Goal: Information Seeking & Learning: Learn about a topic

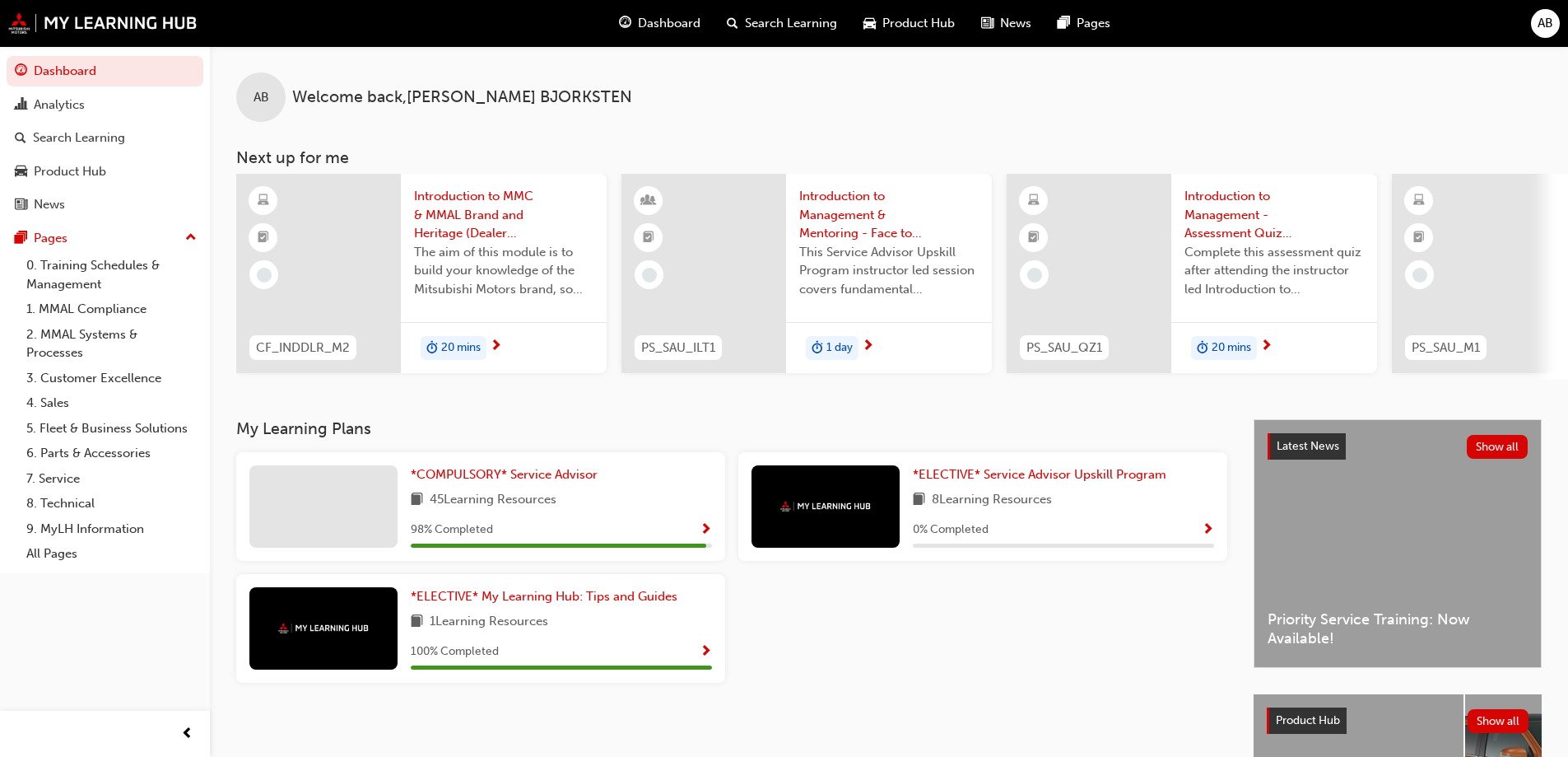
click at [629, 507] on div "45 Learning Resources" at bounding box center [561, 500] width 301 height 21
click at [705, 533] on span "Show Progress" at bounding box center [705, 530] width 12 height 15
click at [64, 110] on div "Analytics" at bounding box center [59, 105] width 51 height 19
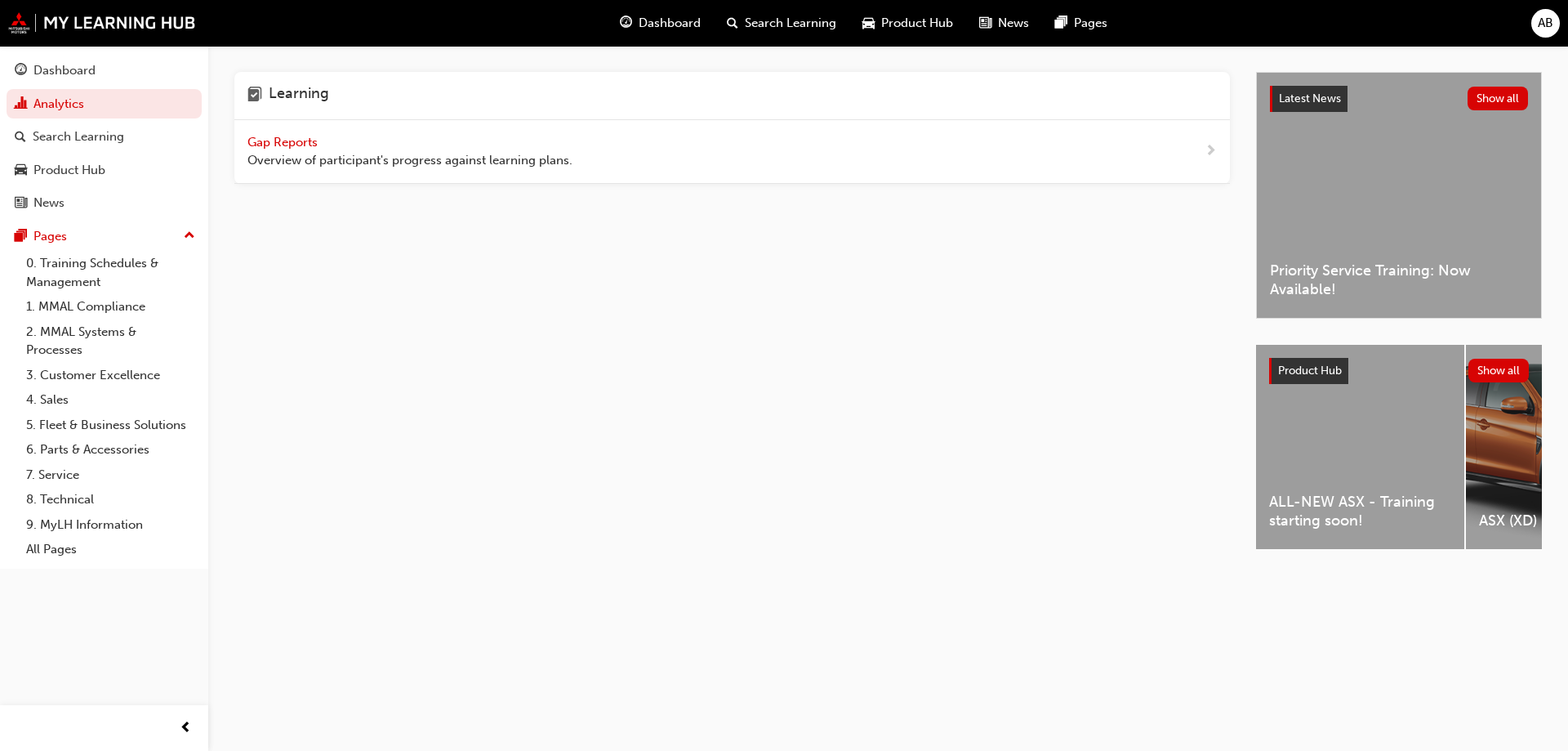
click at [274, 146] on span "Gap Reports" at bounding box center [284, 142] width 74 height 15
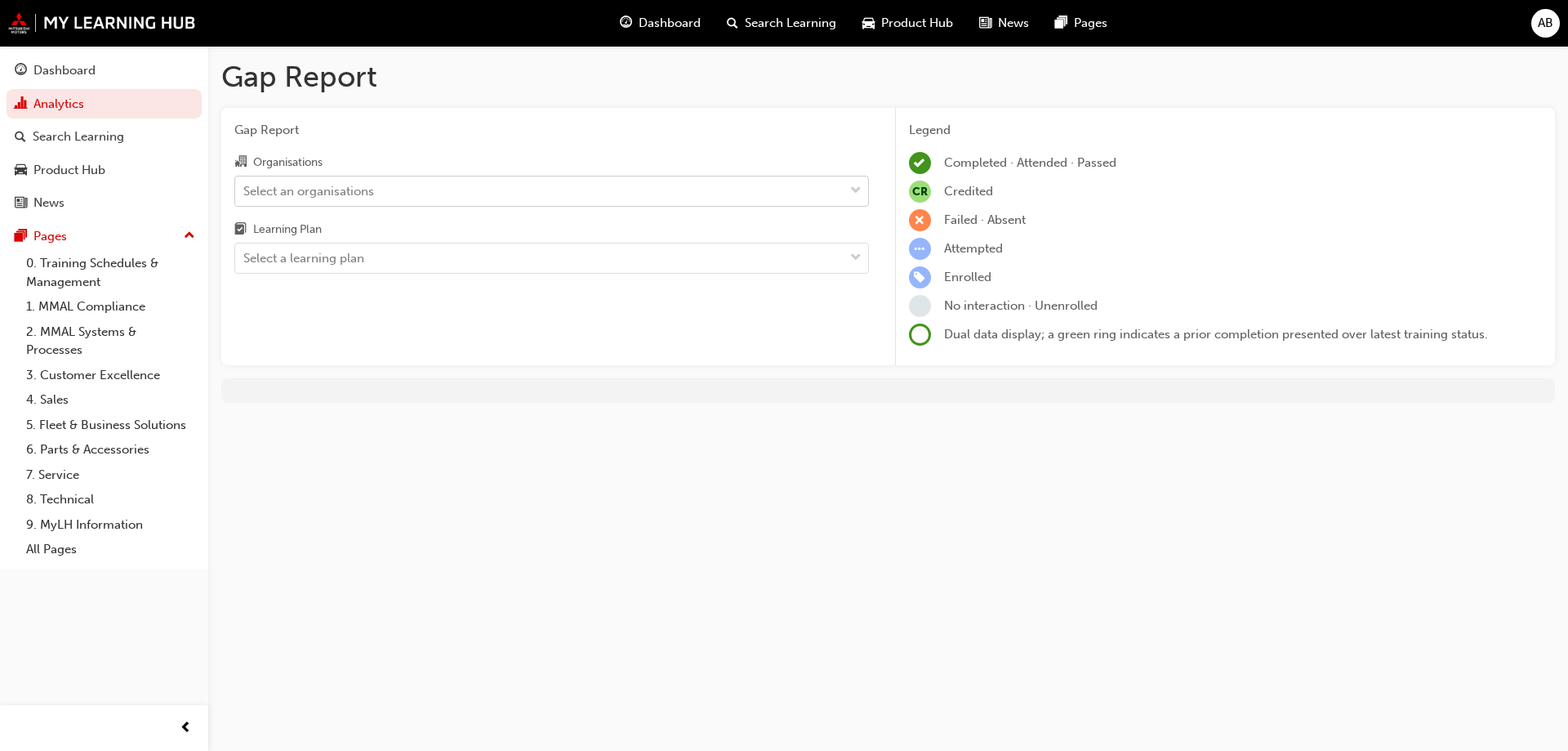
click at [858, 189] on span "down-icon" at bounding box center [856, 191] width 11 height 21
click at [245, 189] on input "Organisations Select an organisations" at bounding box center [245, 190] width 2 height 14
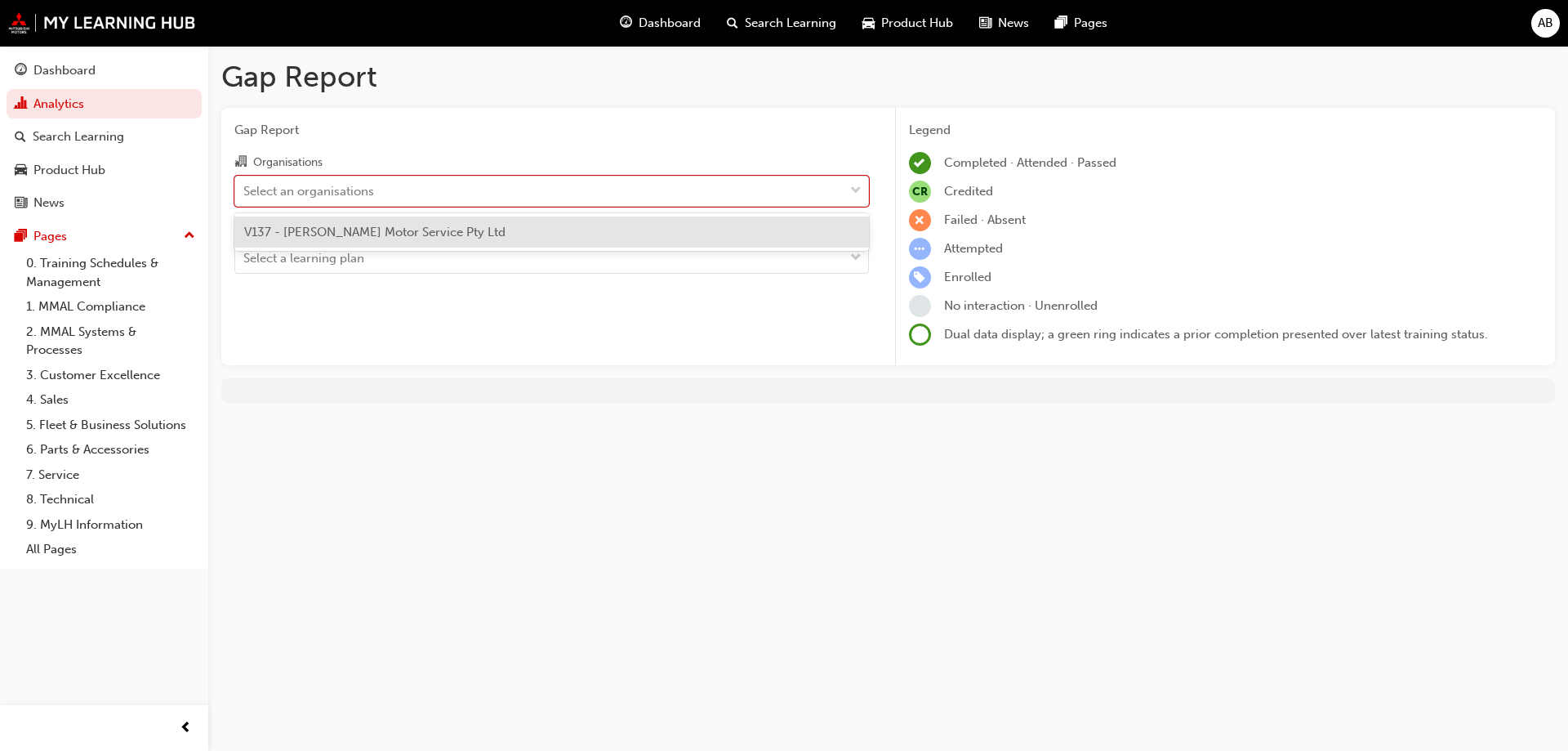
click at [730, 234] on div "V137 - [PERSON_NAME] Motor Service Pty Ltd" at bounding box center [552, 233] width 635 height 32
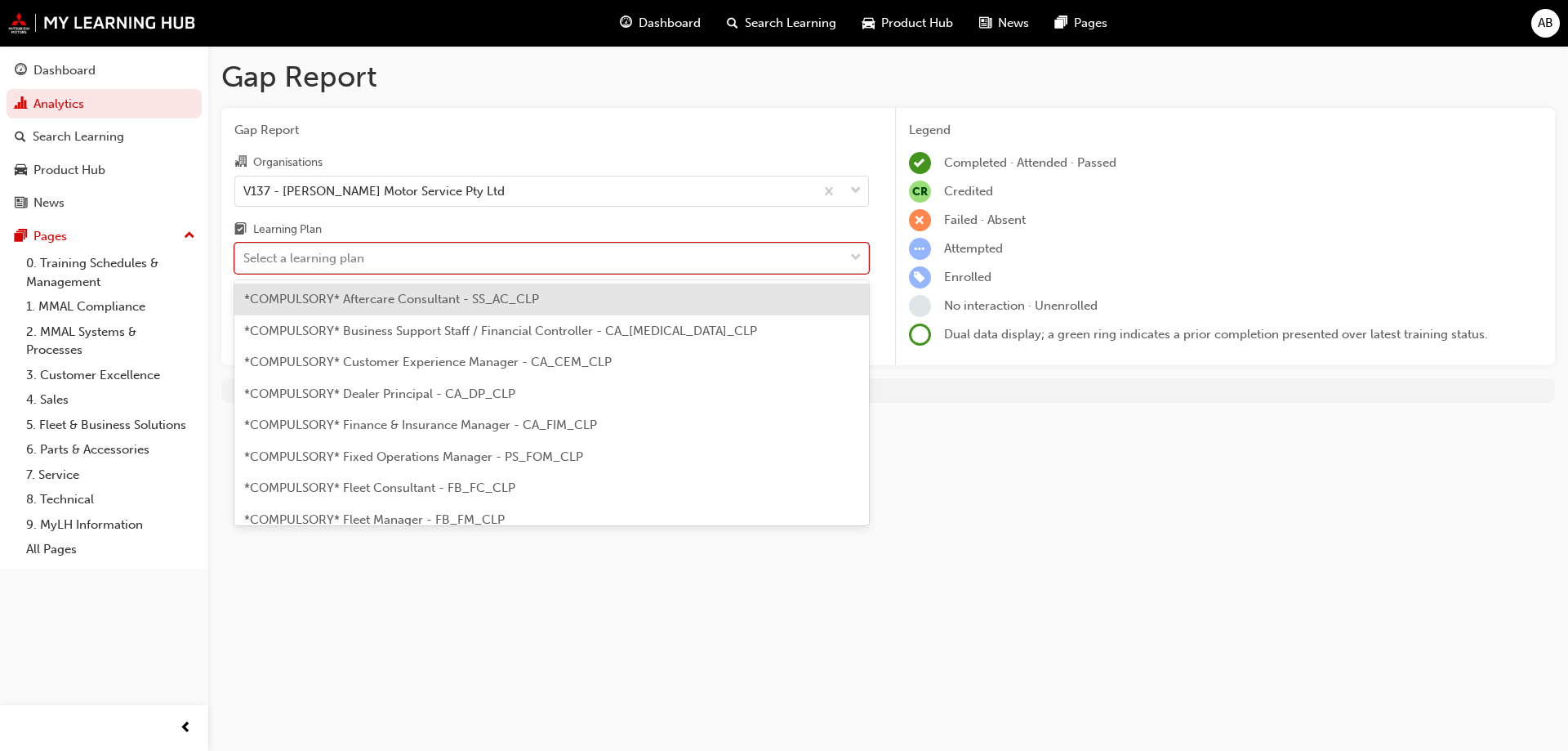
click at [857, 261] on span "down-icon" at bounding box center [856, 258] width 11 height 21
click at [245, 261] on input "Learning Plan option *COMPULSORY* Aftercare Consultant - SS_AC_CLP focused, 1 o…" at bounding box center [245, 257] width 2 height 14
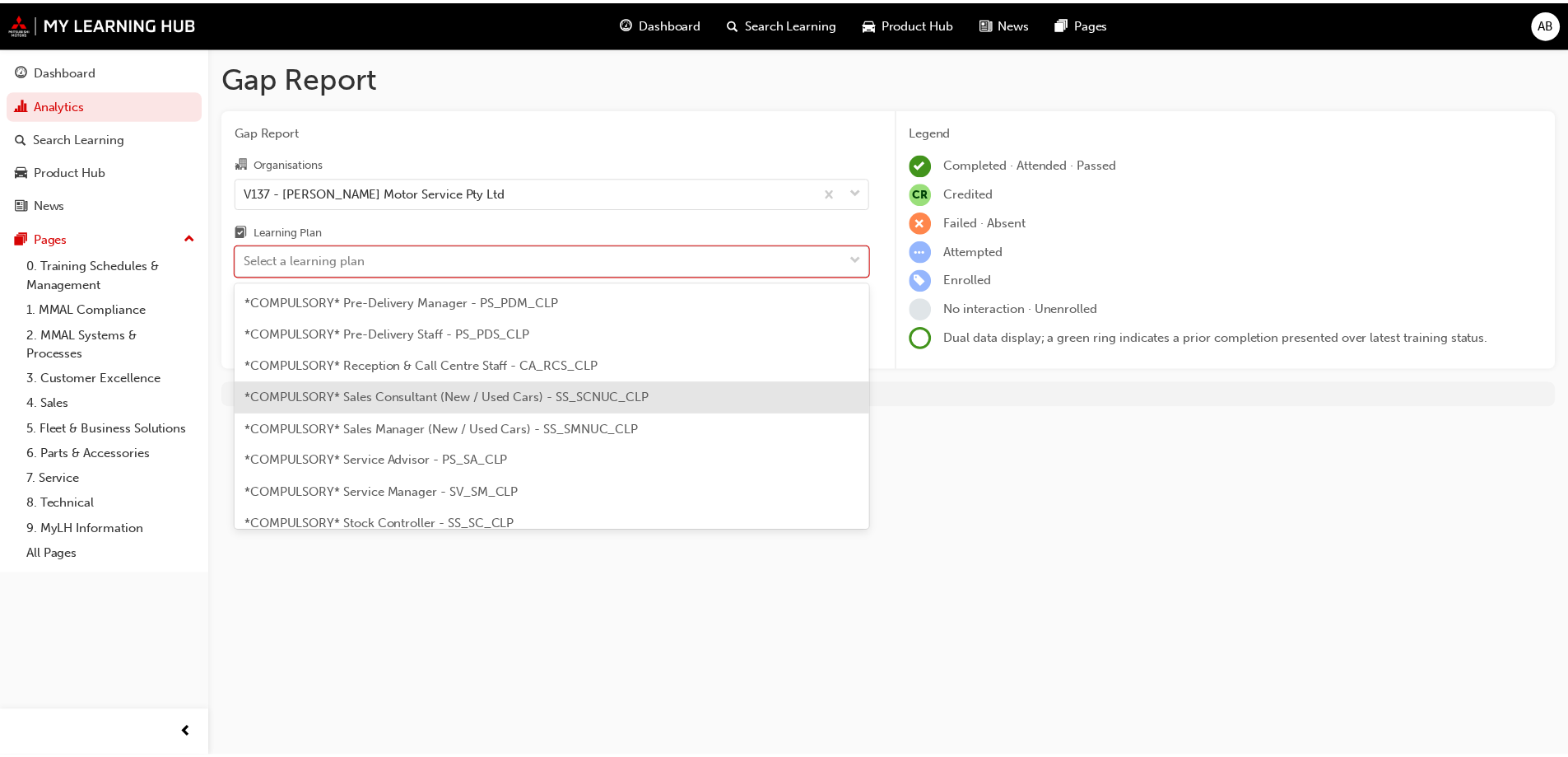
scroll to position [494, 0]
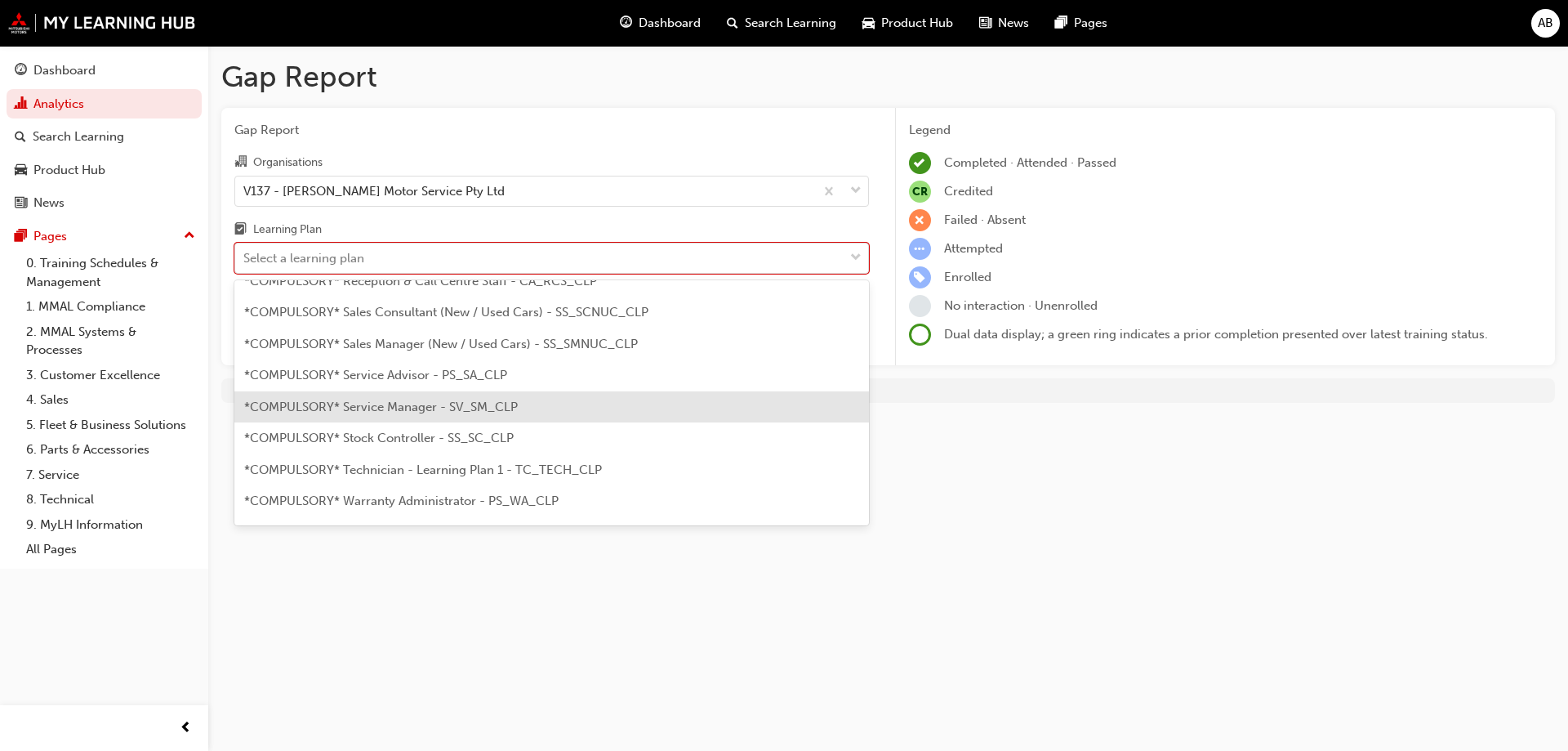
click at [394, 409] on span "*COMPULSORY* Service Manager - SV_SM_CLP" at bounding box center [381, 407] width 274 height 15
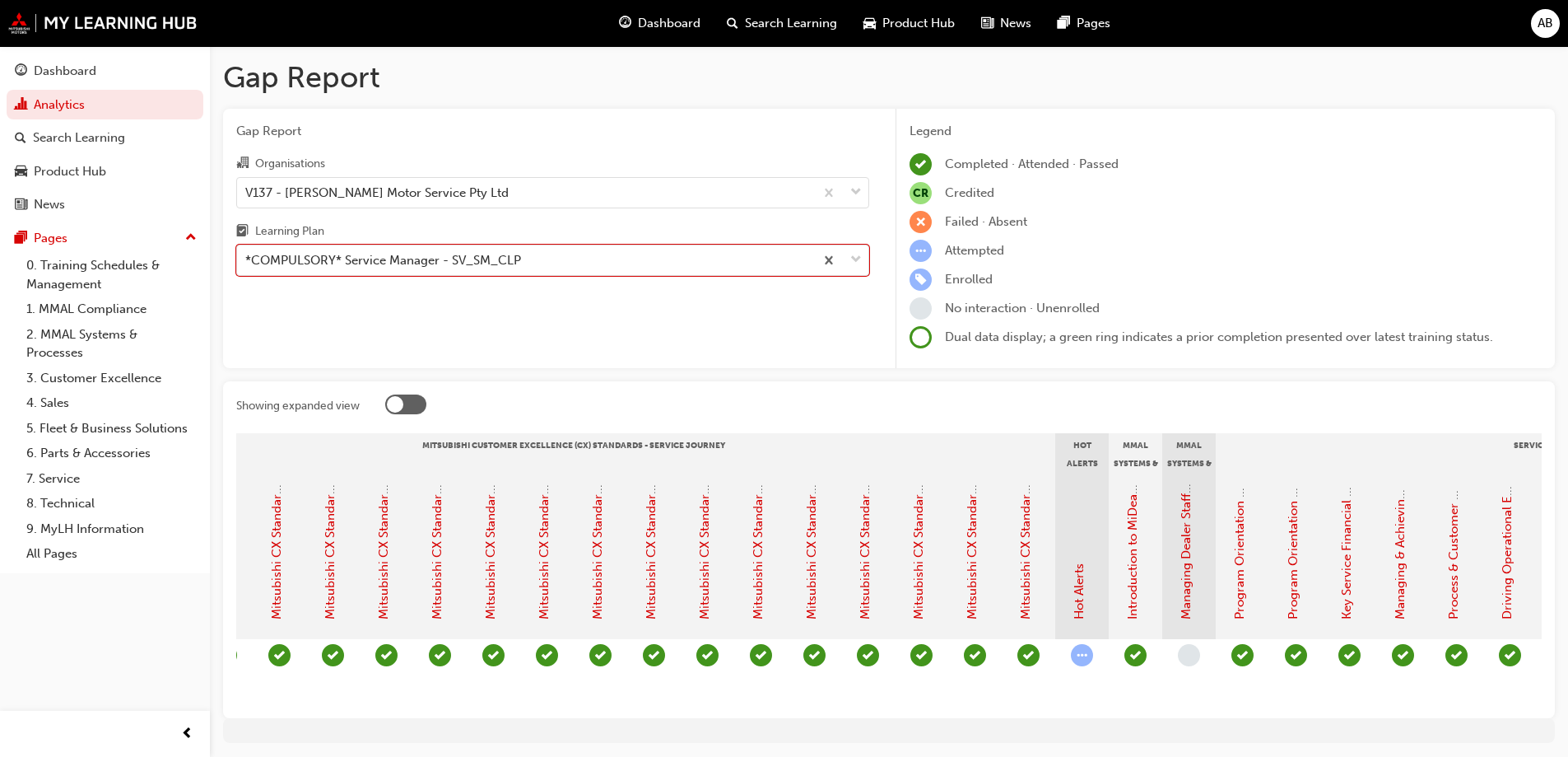
scroll to position [0, 700]
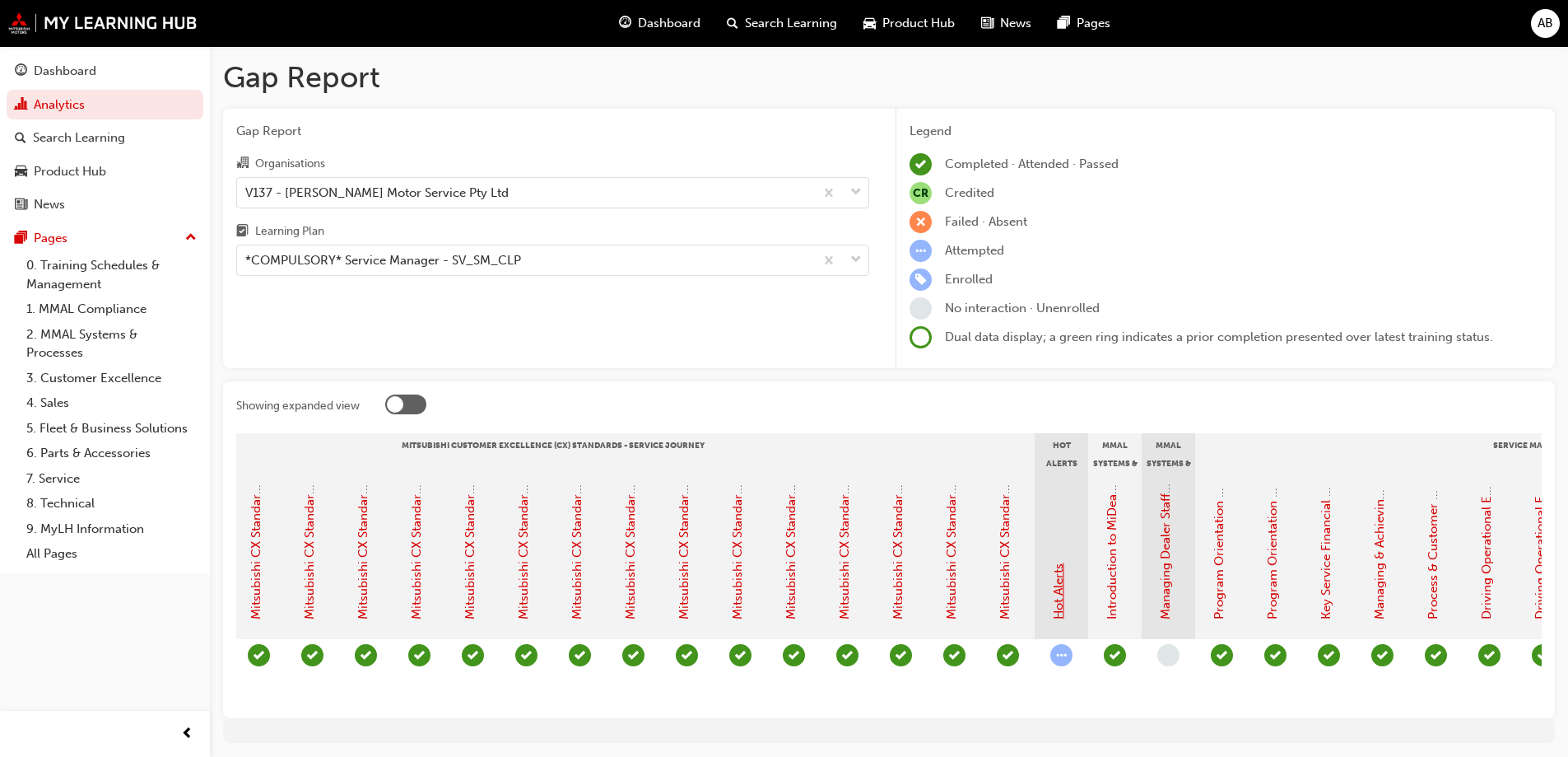
click at [1060, 606] on link "Hot Alerts" at bounding box center [1059, 591] width 15 height 56
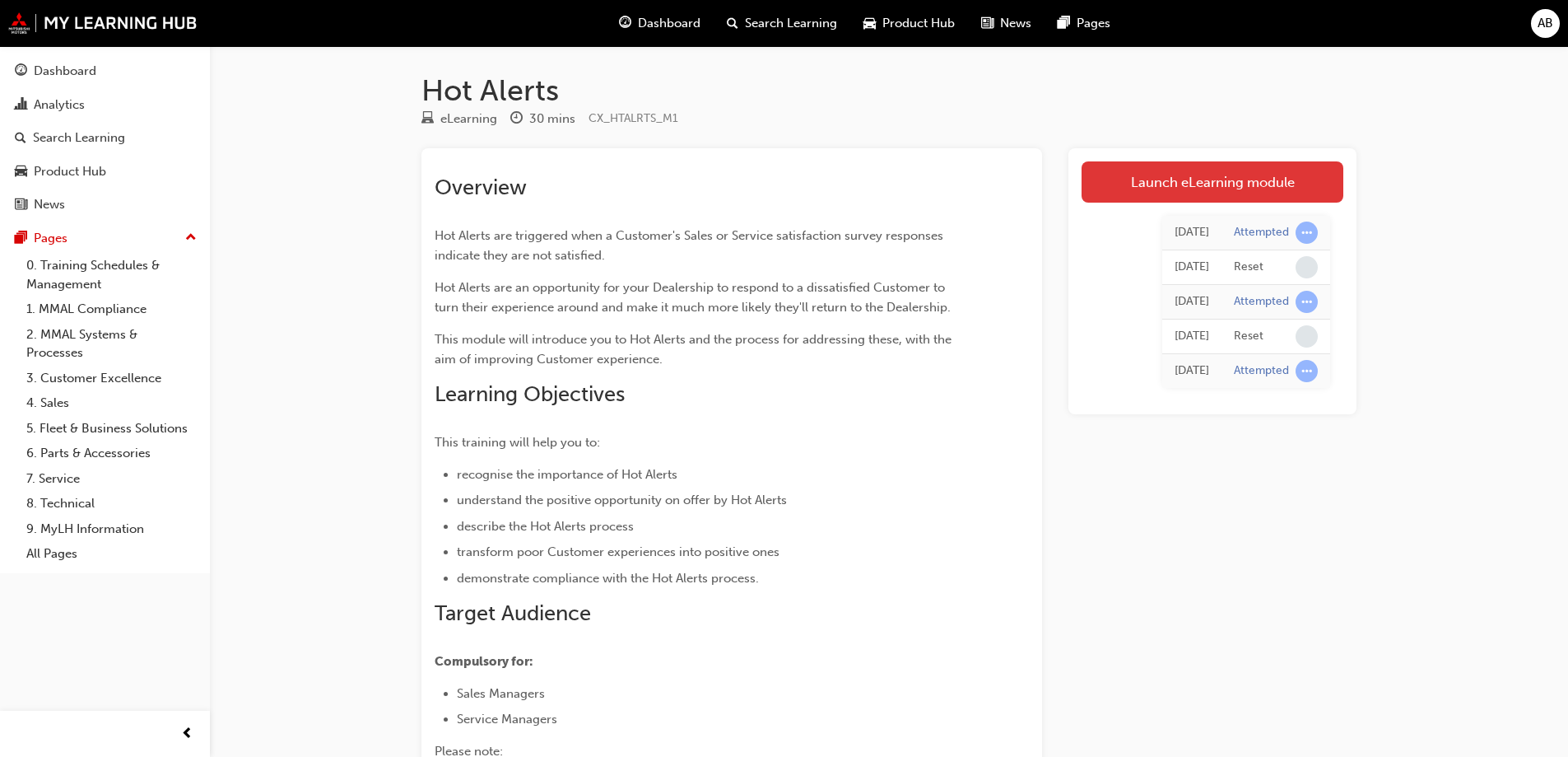
click at [1323, 181] on link "Launch eLearning module" at bounding box center [1212, 182] width 262 height 41
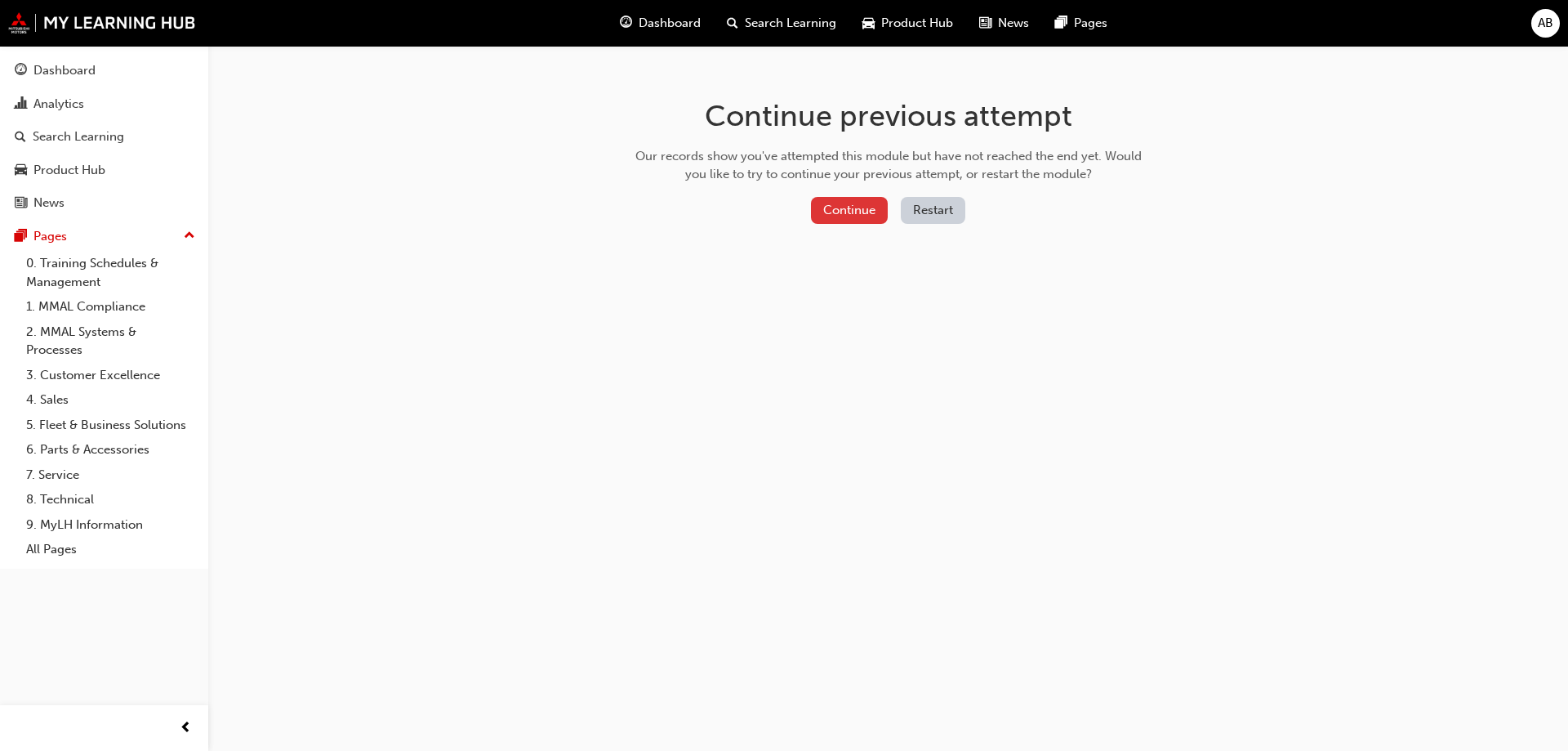
click at [848, 208] on button "Continue" at bounding box center [850, 210] width 77 height 27
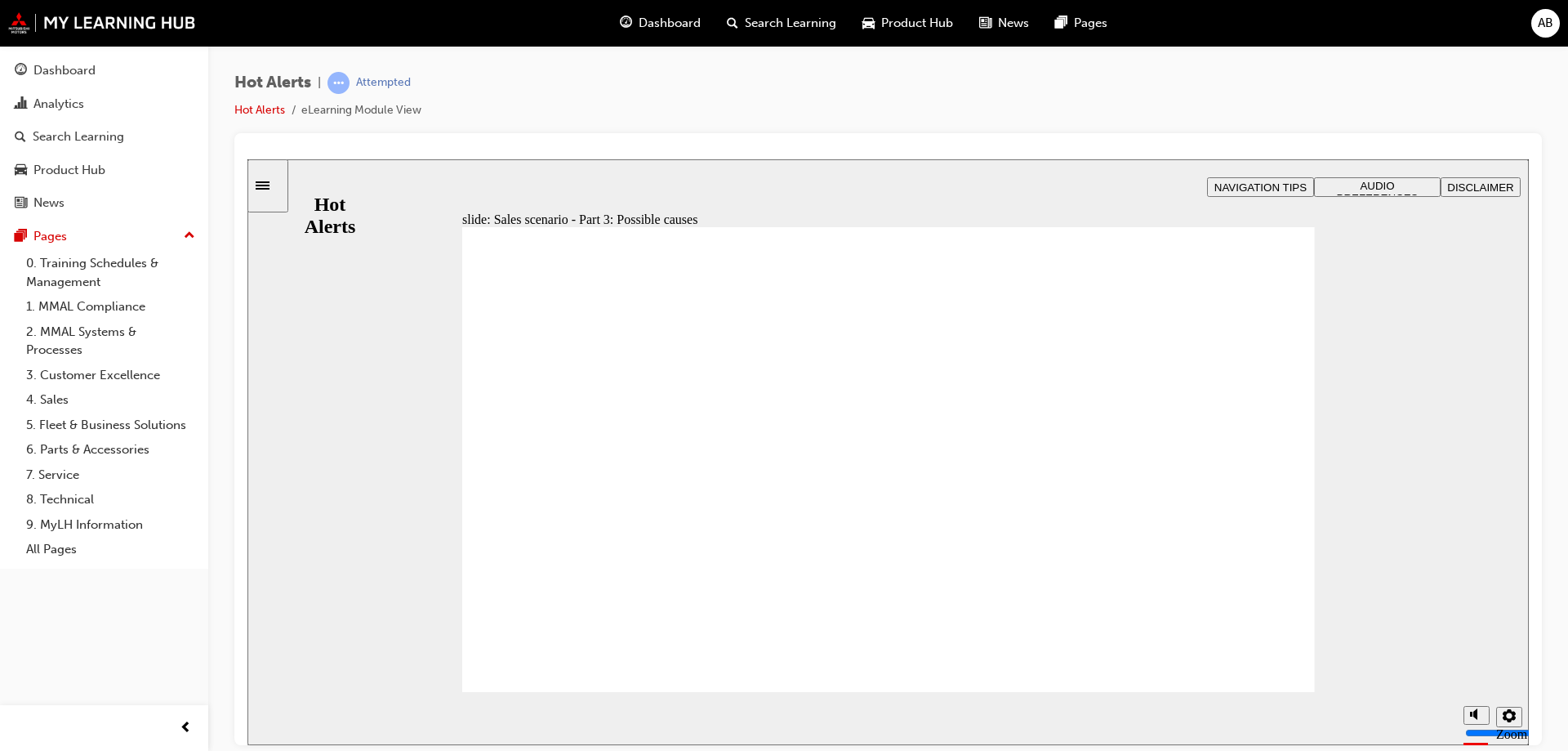
checkbox input "true"
checkbox input "false"
checkbox input "true"
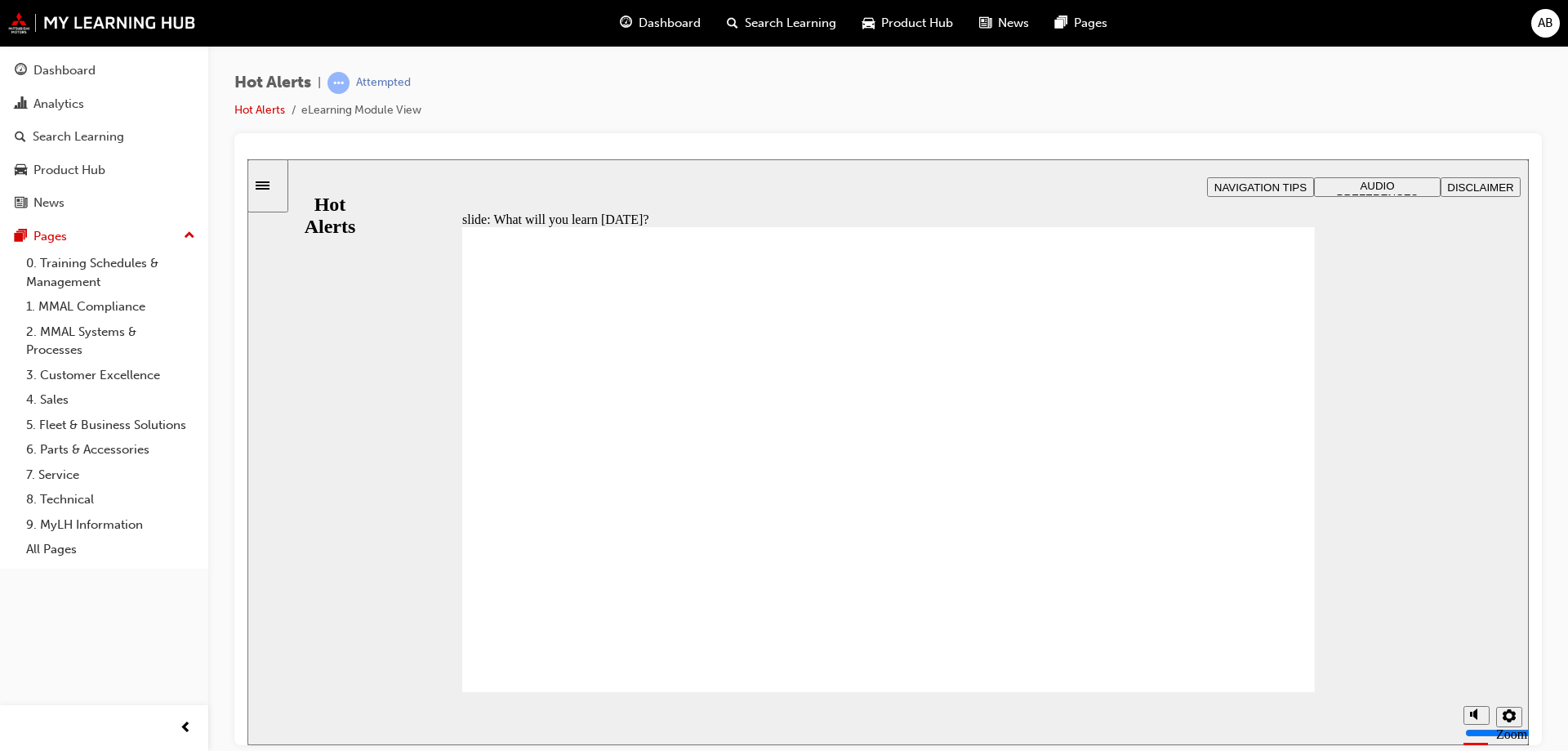
click at [91, 77] on div "Dashboard" at bounding box center [64, 71] width 62 height 19
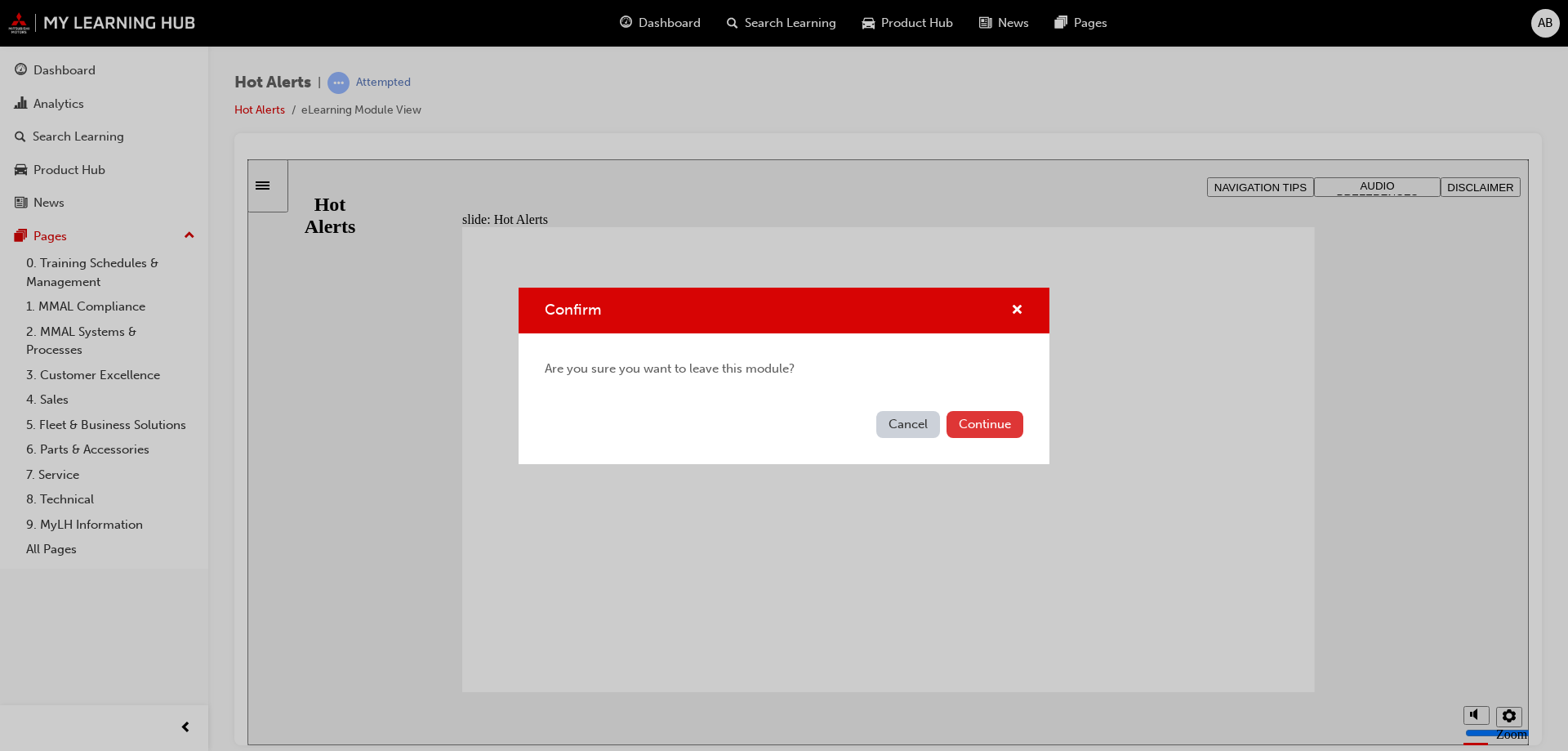
click at [994, 429] on button "Continue" at bounding box center [985, 423] width 77 height 27
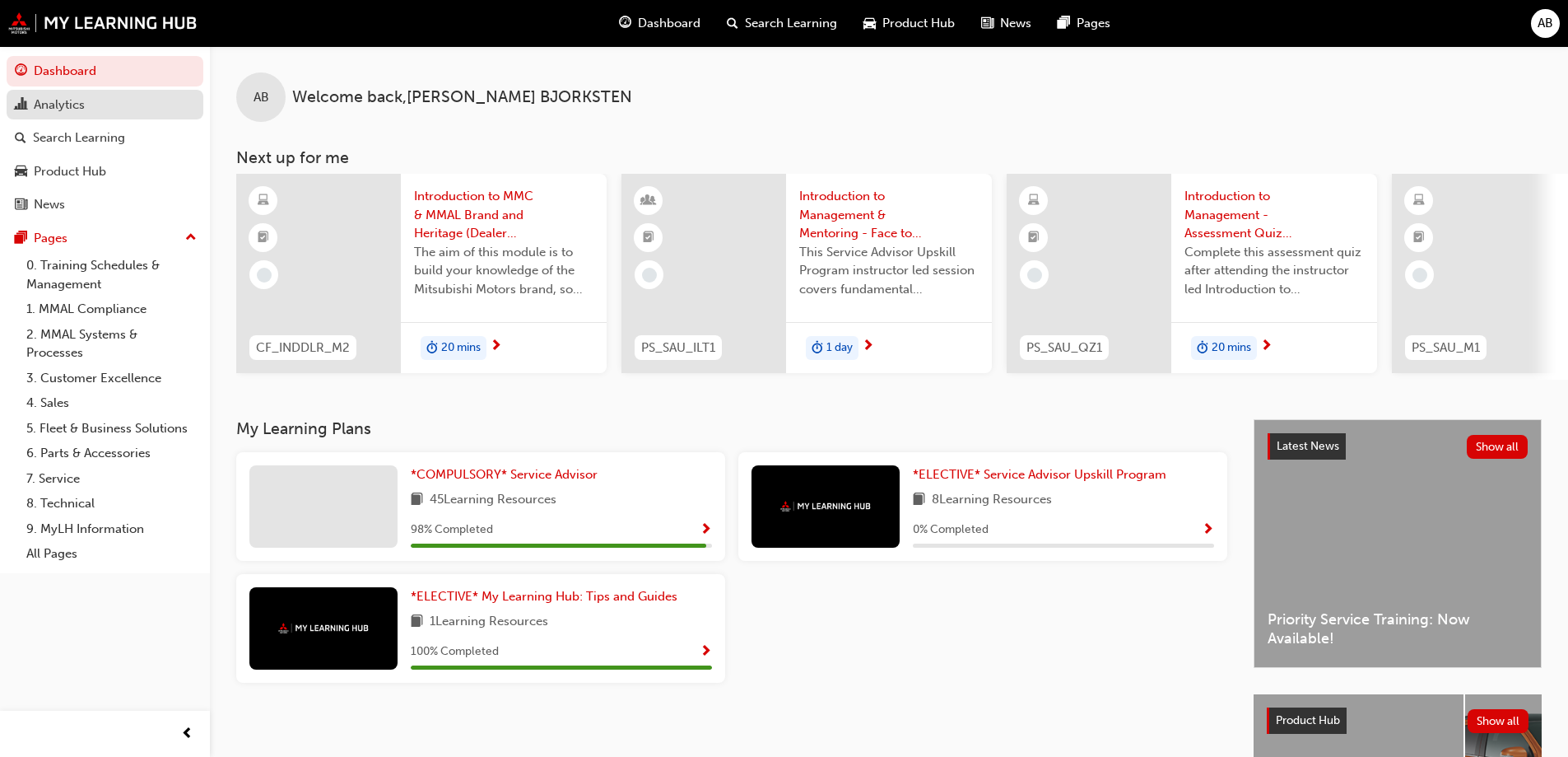
click at [82, 100] on div "Analytics" at bounding box center [59, 105] width 51 height 19
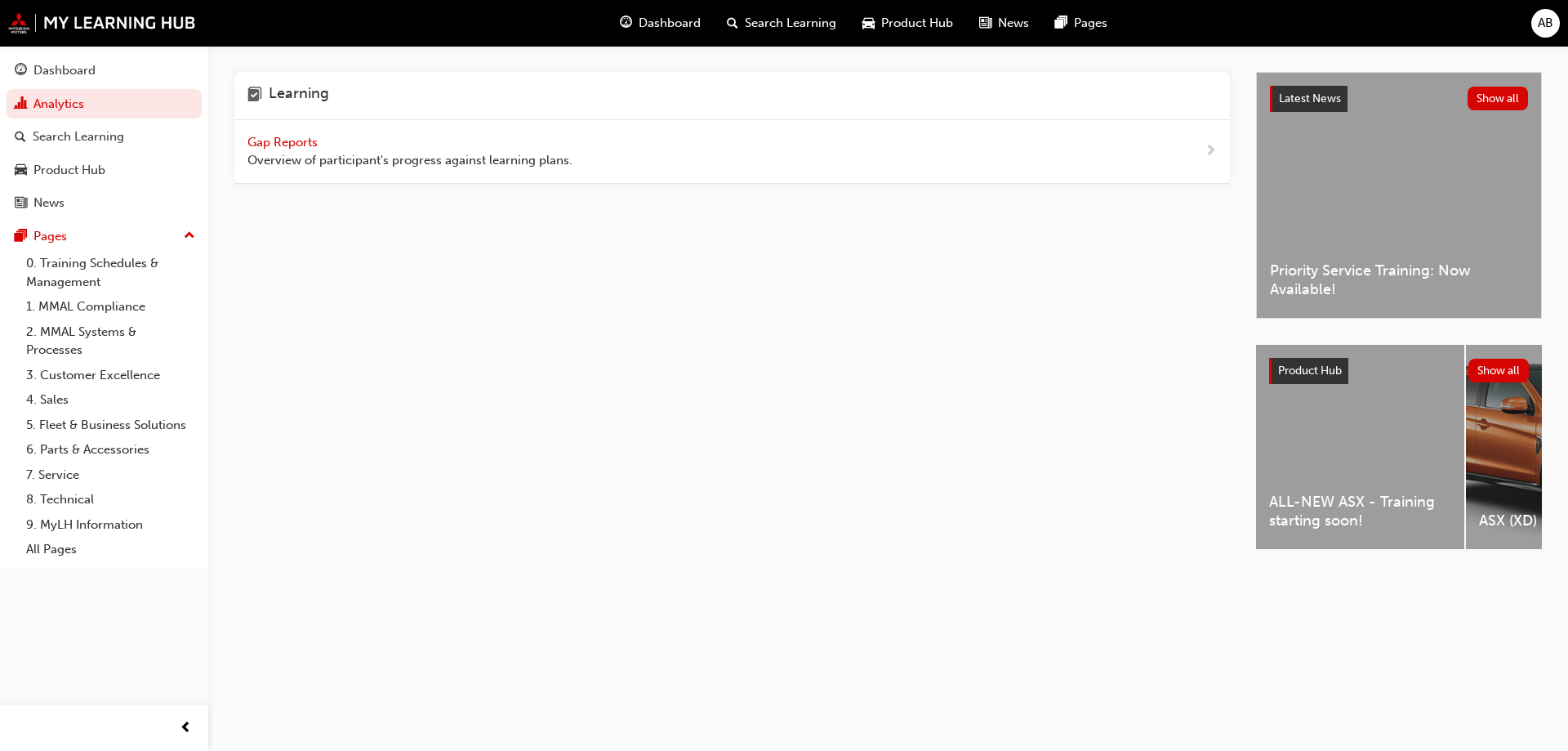
click at [300, 147] on span "Gap Reports" at bounding box center [284, 142] width 74 height 15
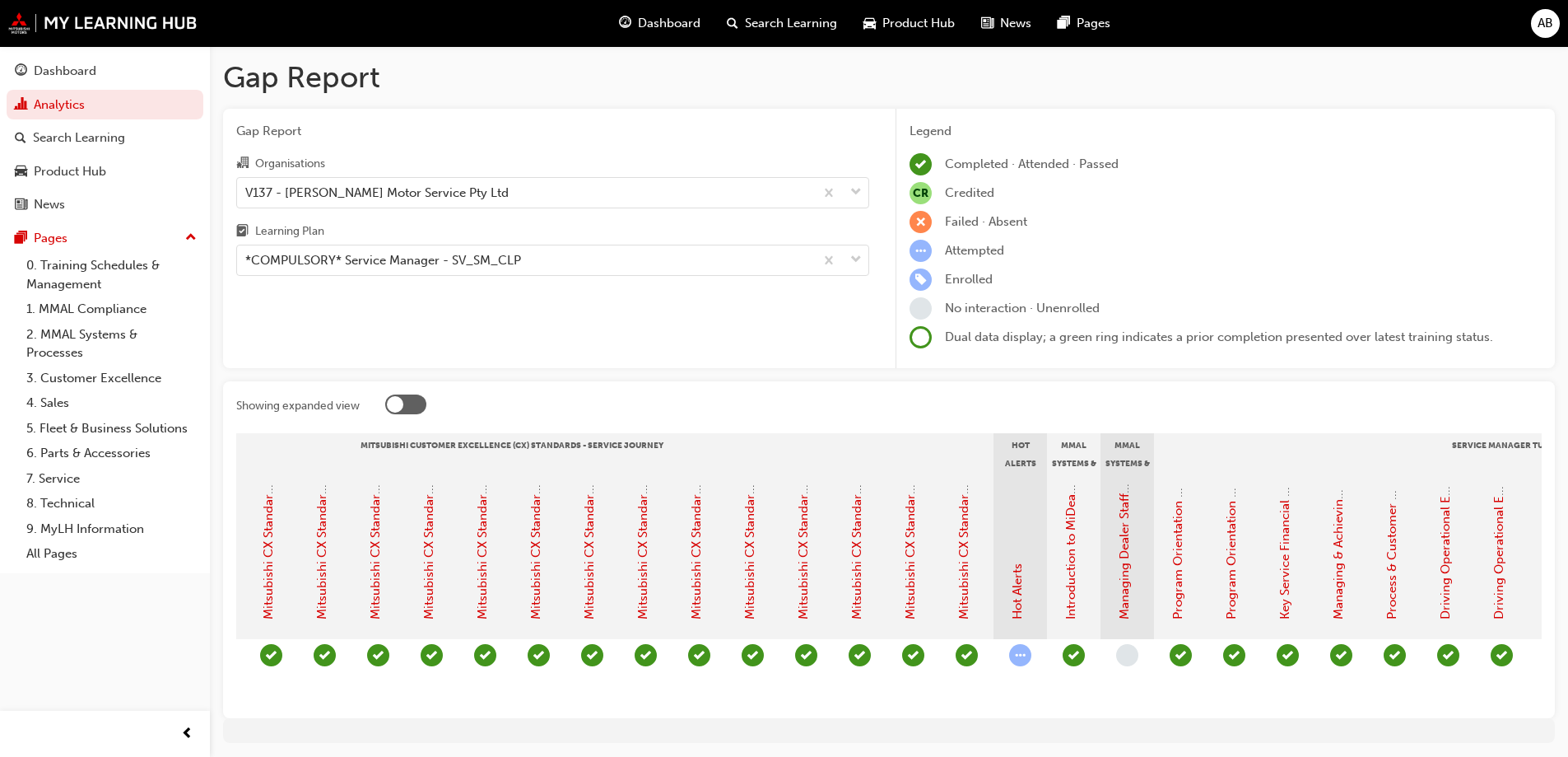
scroll to position [0, 737]
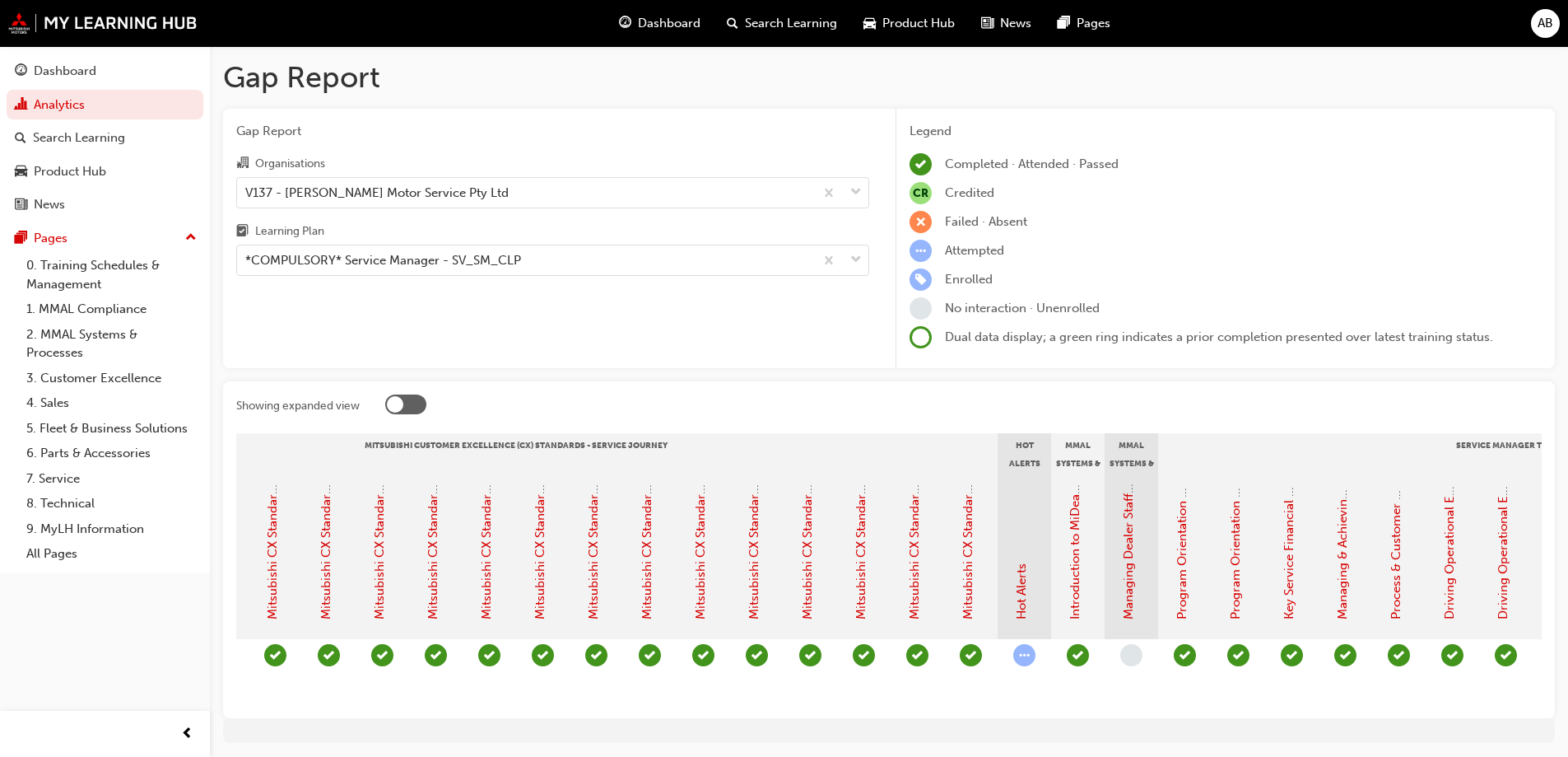
click at [1027, 655] on span "learningRecordVerb_ATTEMPT-icon" at bounding box center [1024, 655] width 23 height 23
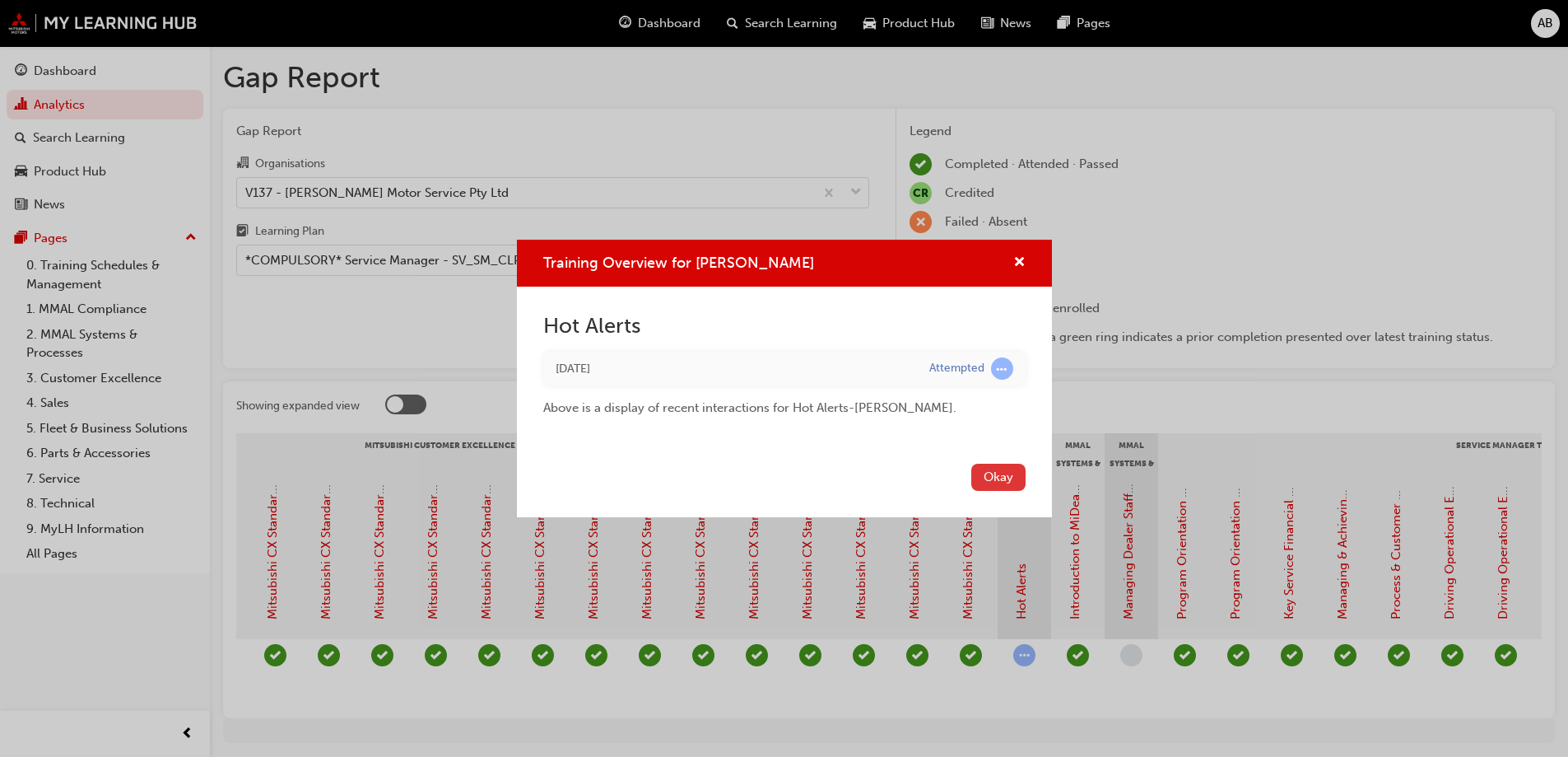
click at [1006, 479] on button "Okay" at bounding box center [999, 477] width 54 height 27
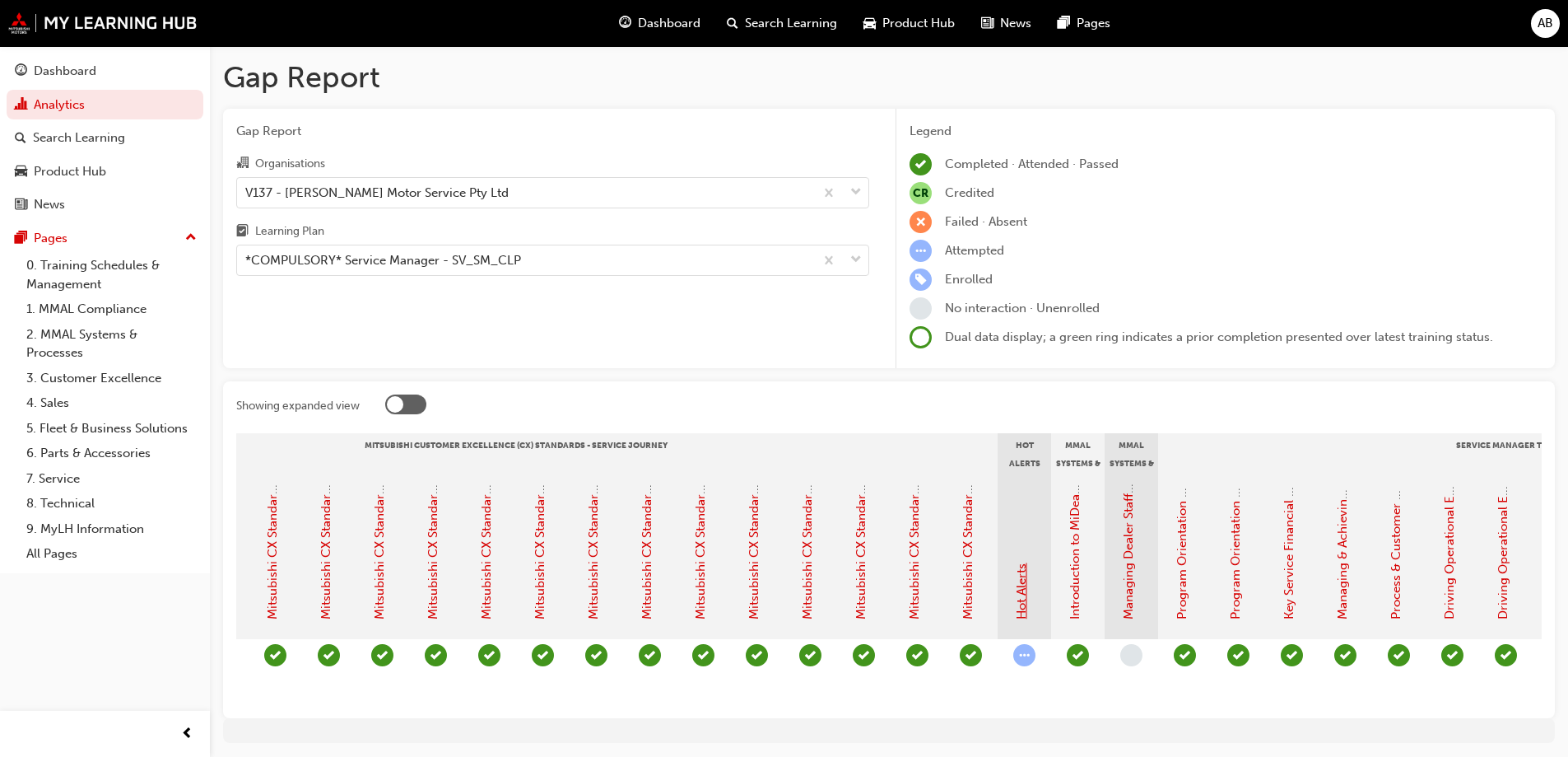
click at [1020, 592] on link "Hot Alerts" at bounding box center [1021, 591] width 15 height 56
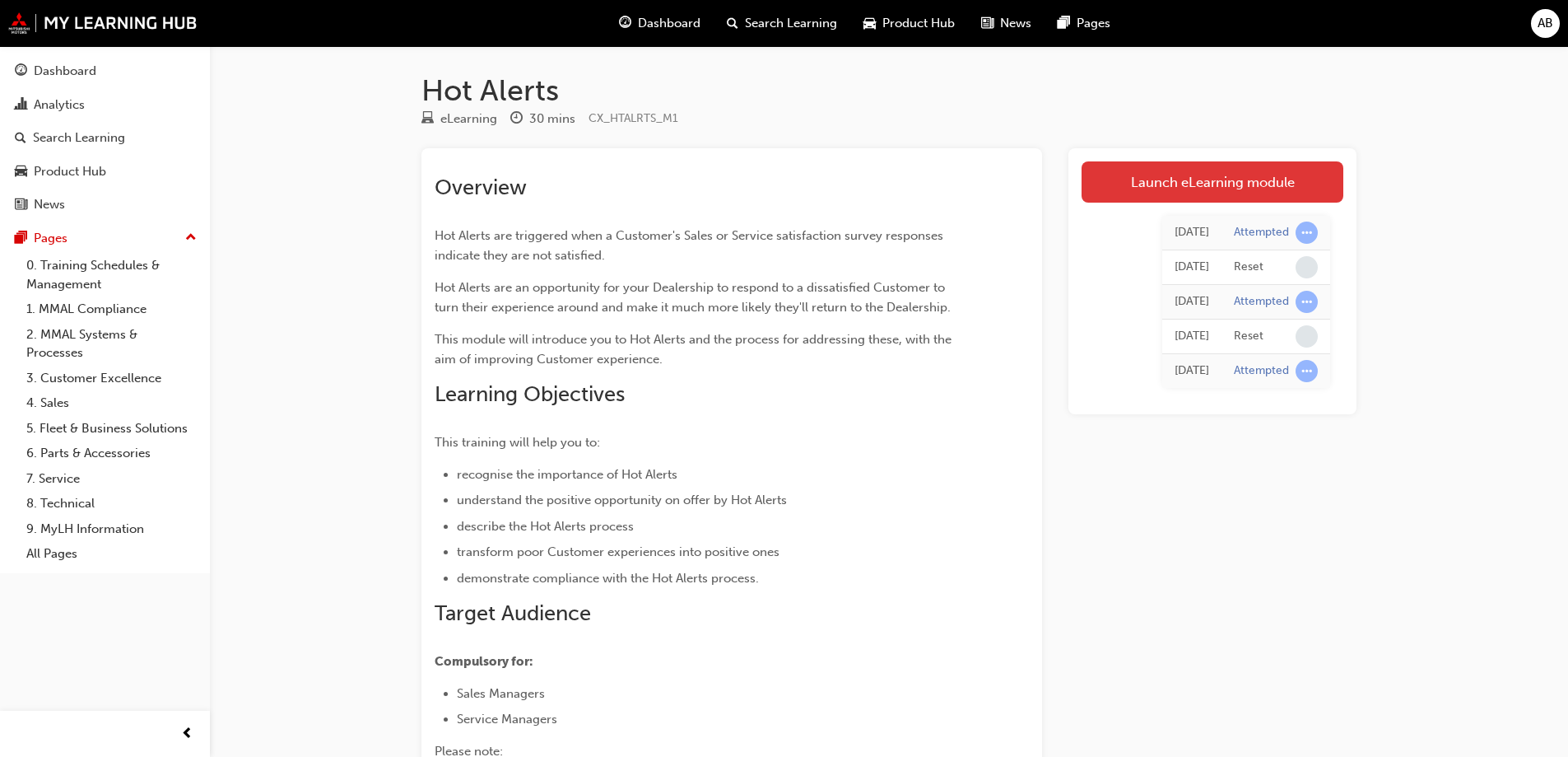
click at [1151, 181] on link "Launch eLearning module" at bounding box center [1212, 182] width 262 height 41
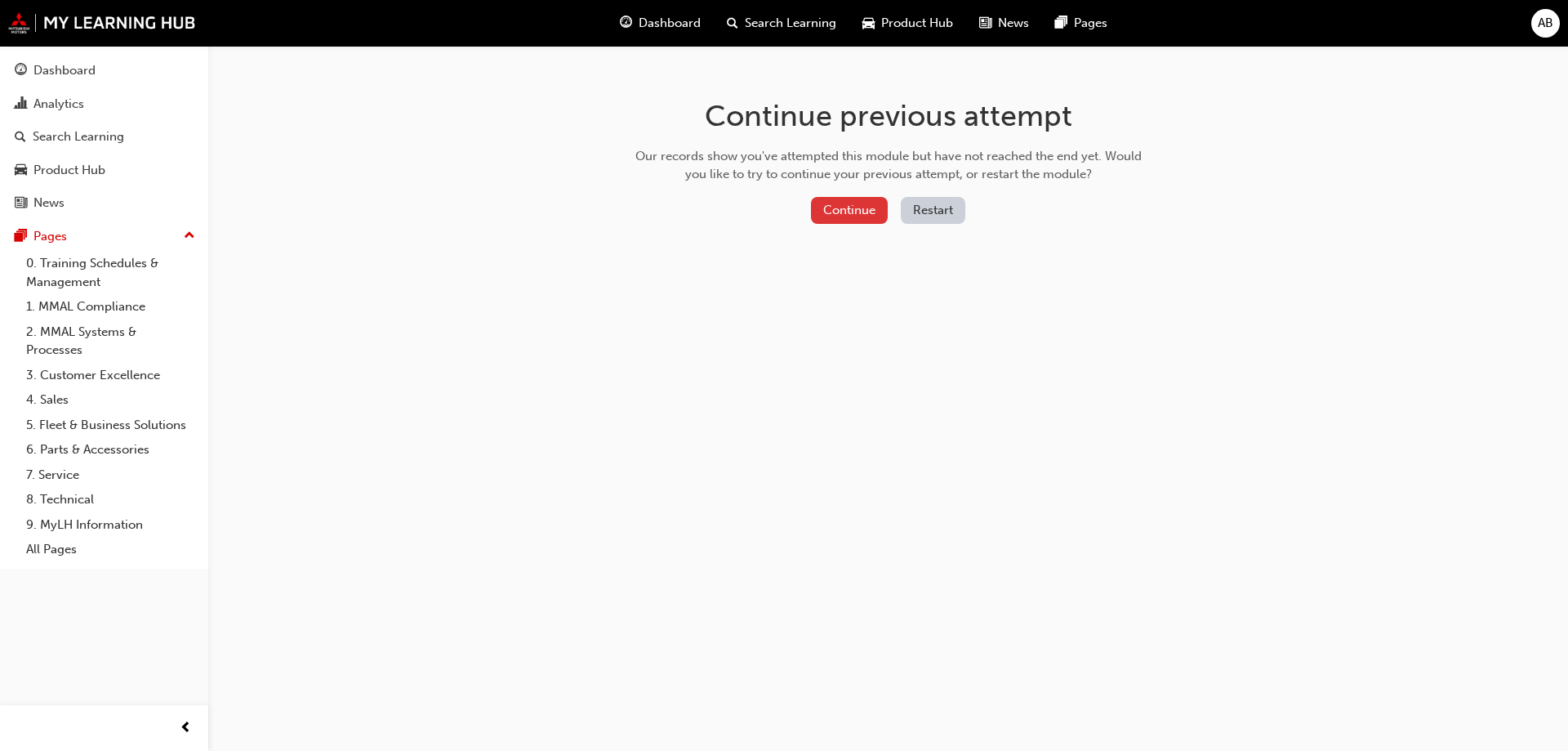
click at [844, 208] on button "Continue" at bounding box center [850, 210] width 77 height 27
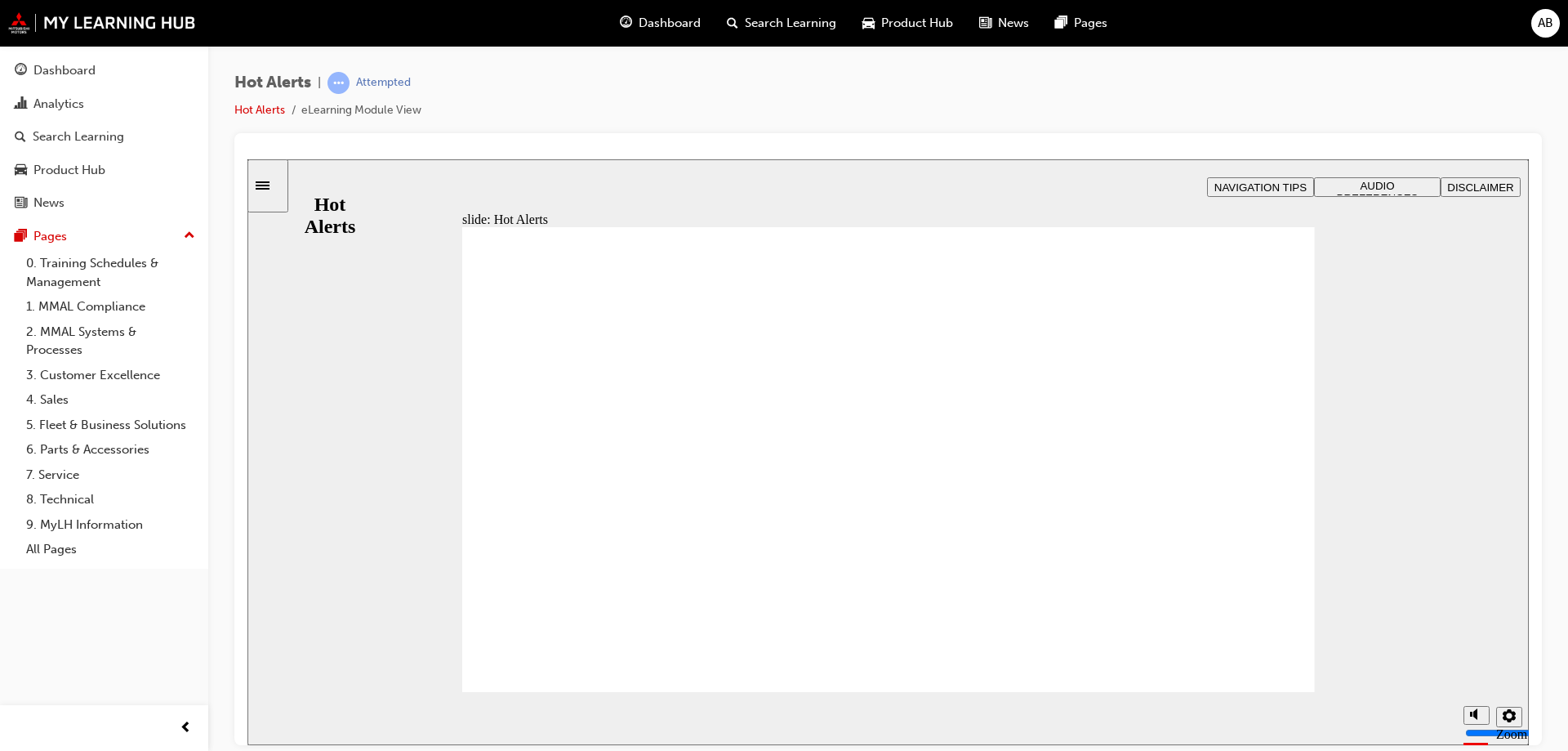
click at [1480, 655] on circle "Mute (Ctrl+Alt+M)" at bounding box center [1478, 652] width 6 height 6
drag, startPoint x: 1476, startPoint y: 689, endPoint x: 1475, endPoint y: 666, distance: 23.0
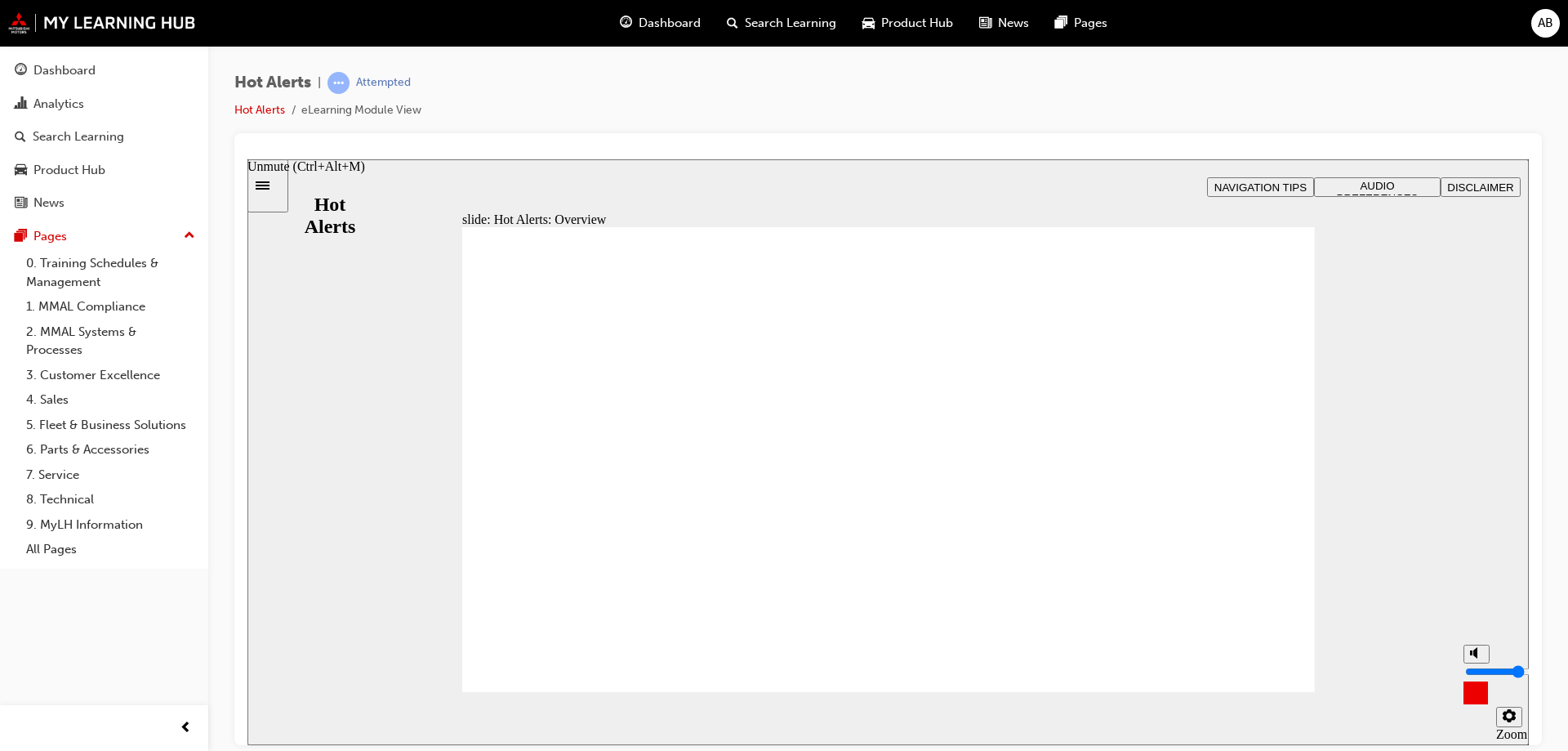
click at [1475, 666] on input "volume" at bounding box center [1518, 671] width 105 height 13
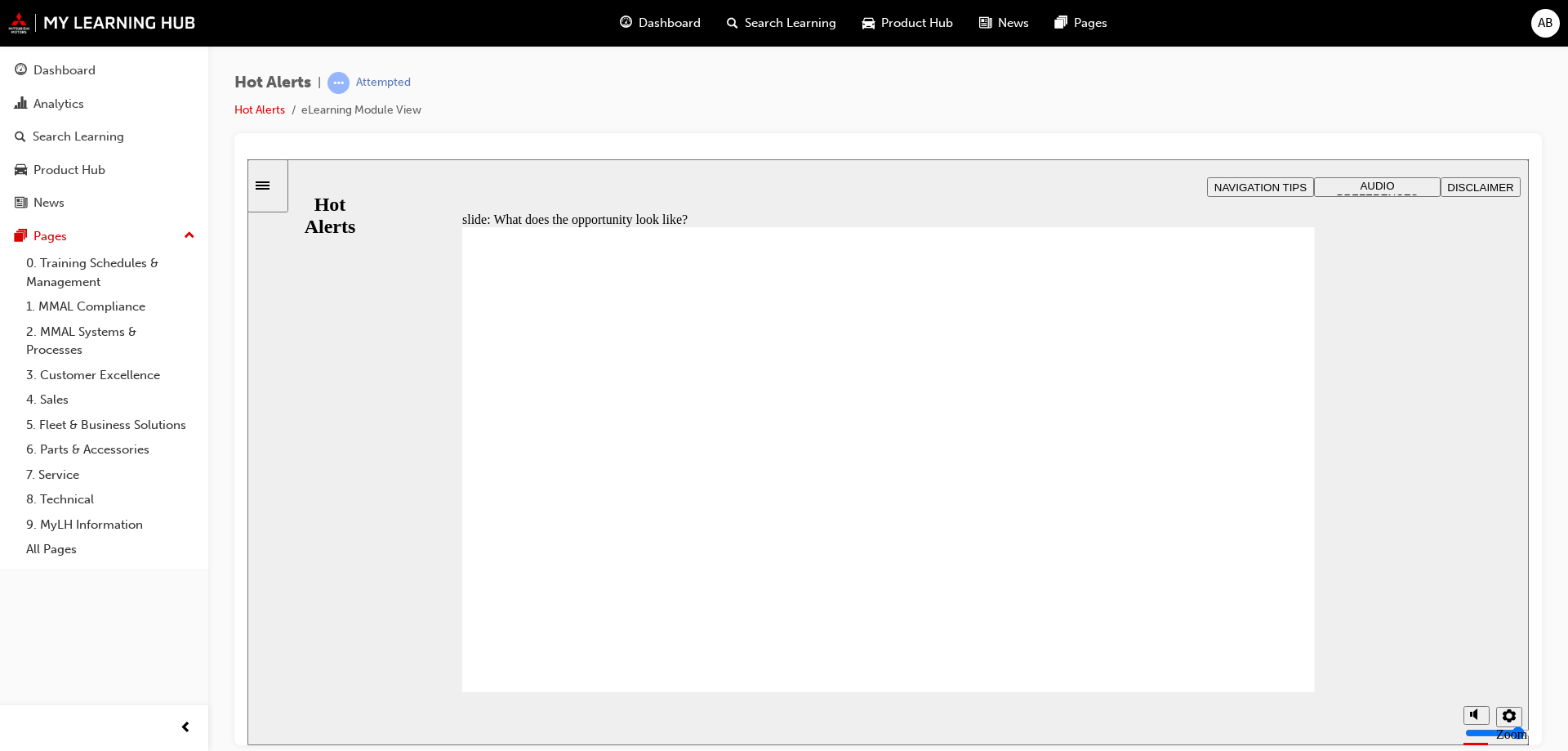
click at [351, 173] on div "Mute (Ctrl+Alt+M)" at bounding box center [299, 166] width 103 height 15
click at [1473, 658] on polygon "Mute (Ctrl+Alt+M)" at bounding box center [1475, 651] width 4 height 11
drag, startPoint x: 1475, startPoint y: 691, endPoint x: 1476, endPoint y: 678, distance: 13.0
type input "3"
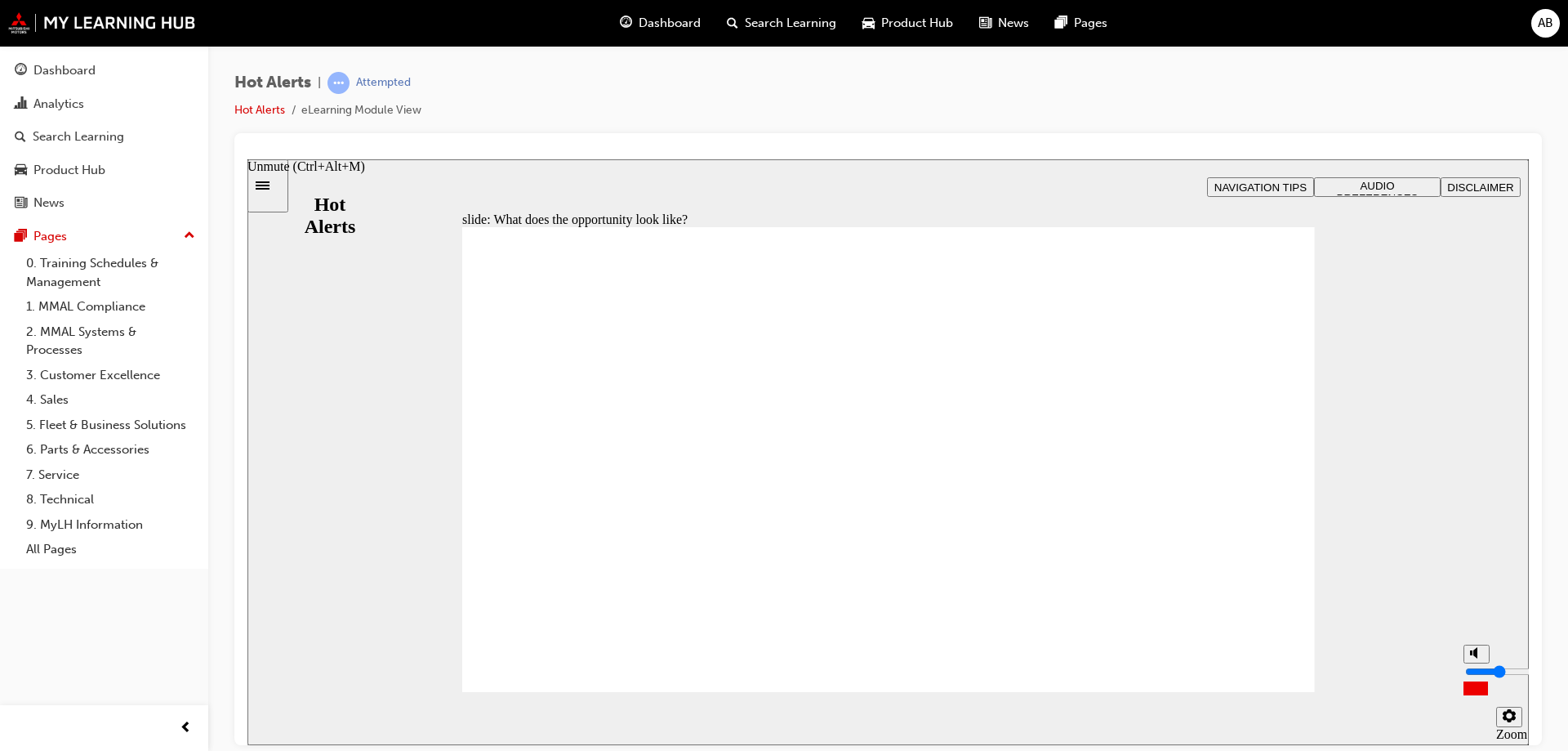
click at [1476, 677] on input "volume" at bounding box center [1518, 671] width 105 height 13
click at [1549, 509] on div "Hot Alerts | Attempted Hot Alerts eLearning Module View" at bounding box center [888, 378] width 1360 height 664
